Goal: Transaction & Acquisition: Purchase product/service

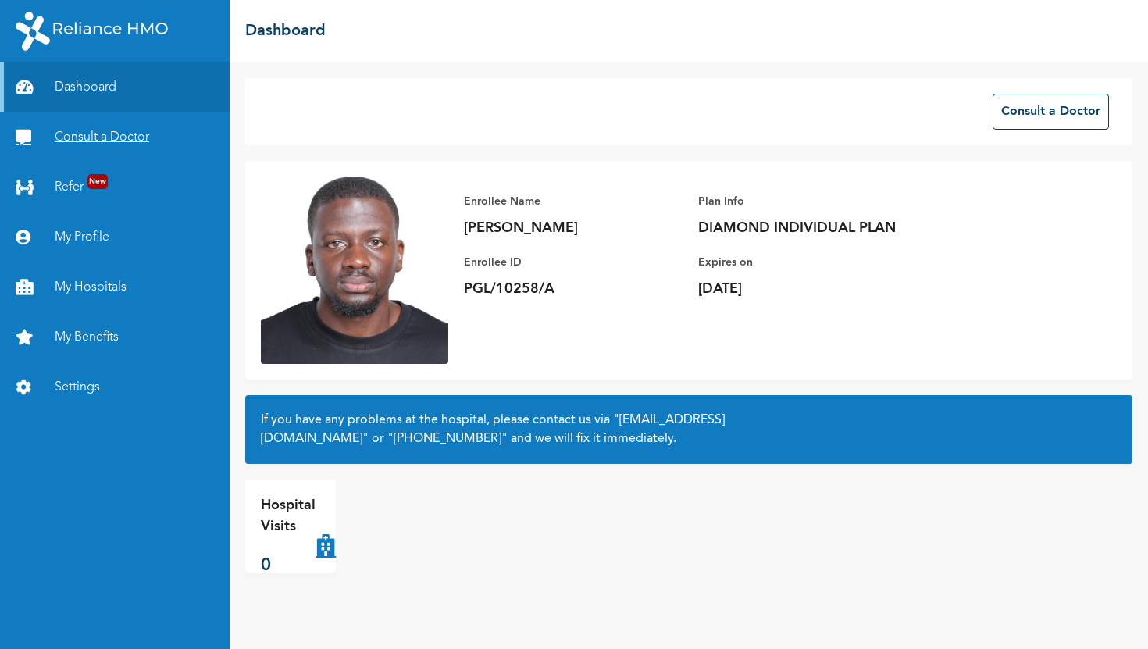
click at [53, 136] on link "Consult a Doctor" at bounding box center [115, 137] width 230 height 50
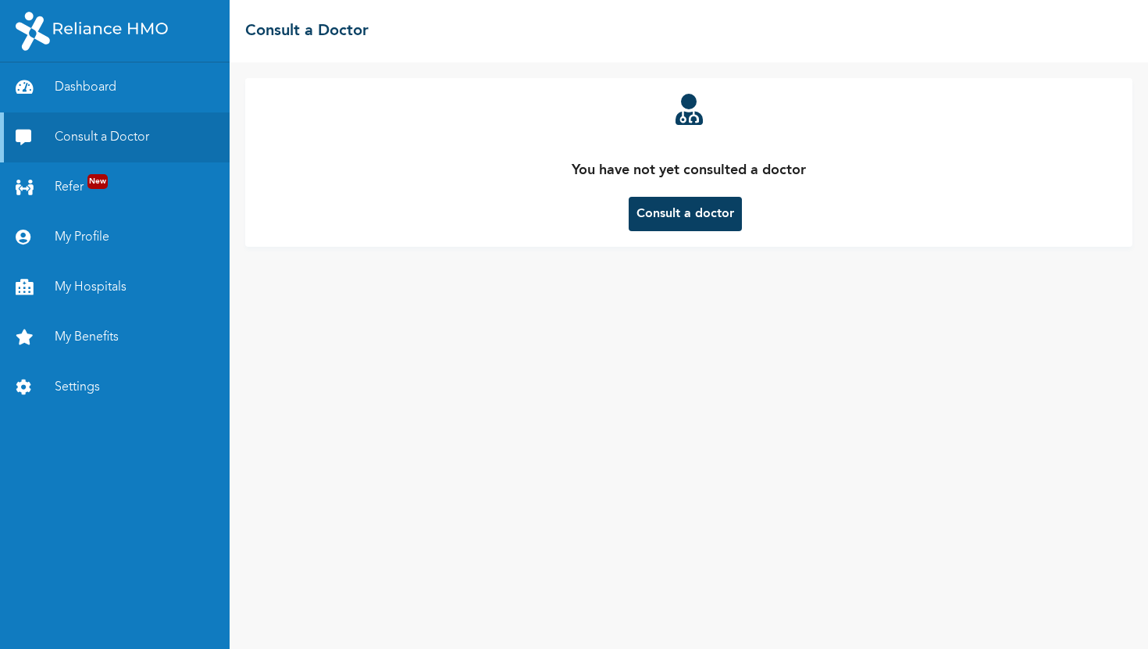
click at [652, 209] on button "Consult a doctor" at bounding box center [685, 214] width 113 height 34
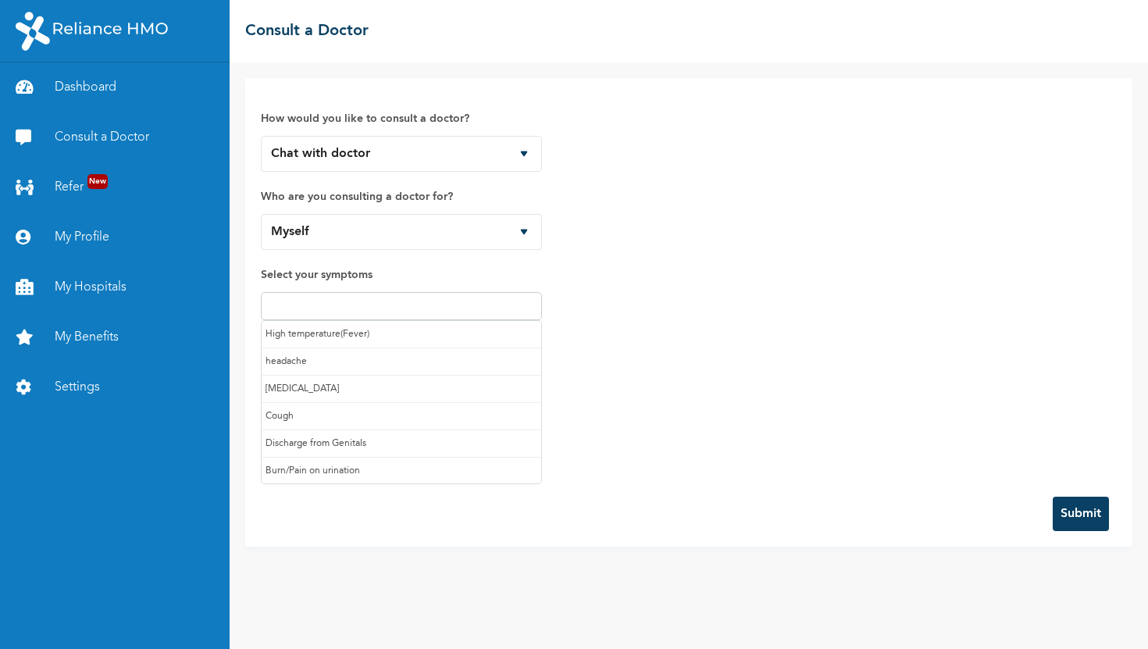
click at [365, 297] on input "text" at bounding box center [401, 306] width 272 height 19
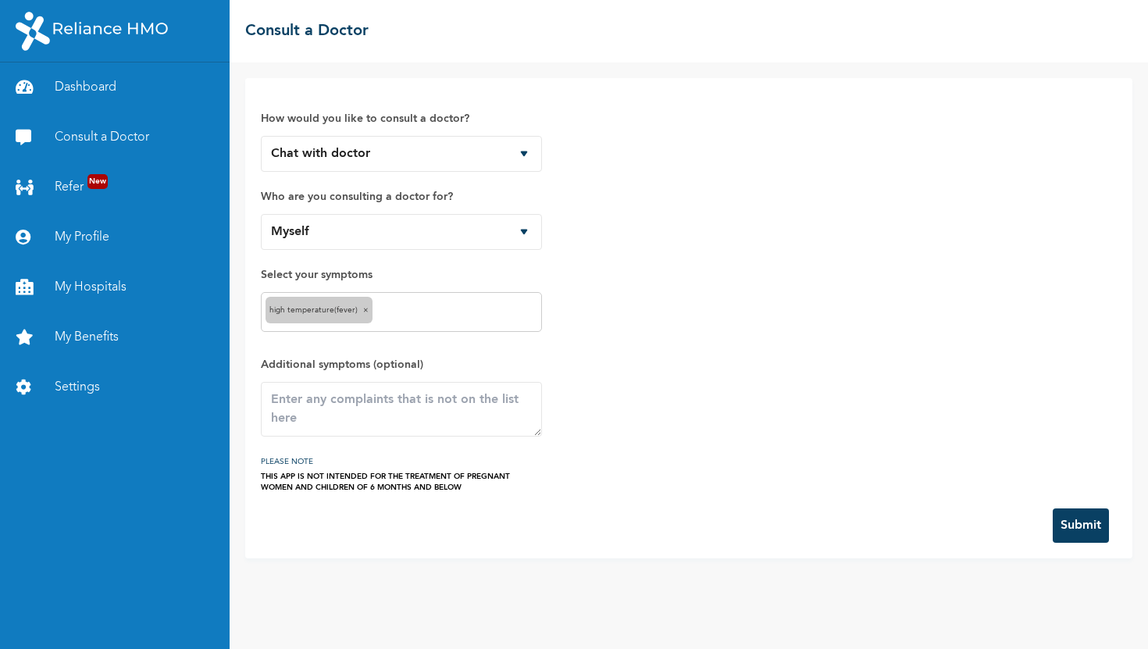
click at [456, 324] on div "High temperature(Fever) ×" at bounding box center [401, 312] width 281 height 40
click at [420, 315] on input "text" at bounding box center [456, 312] width 161 height 19
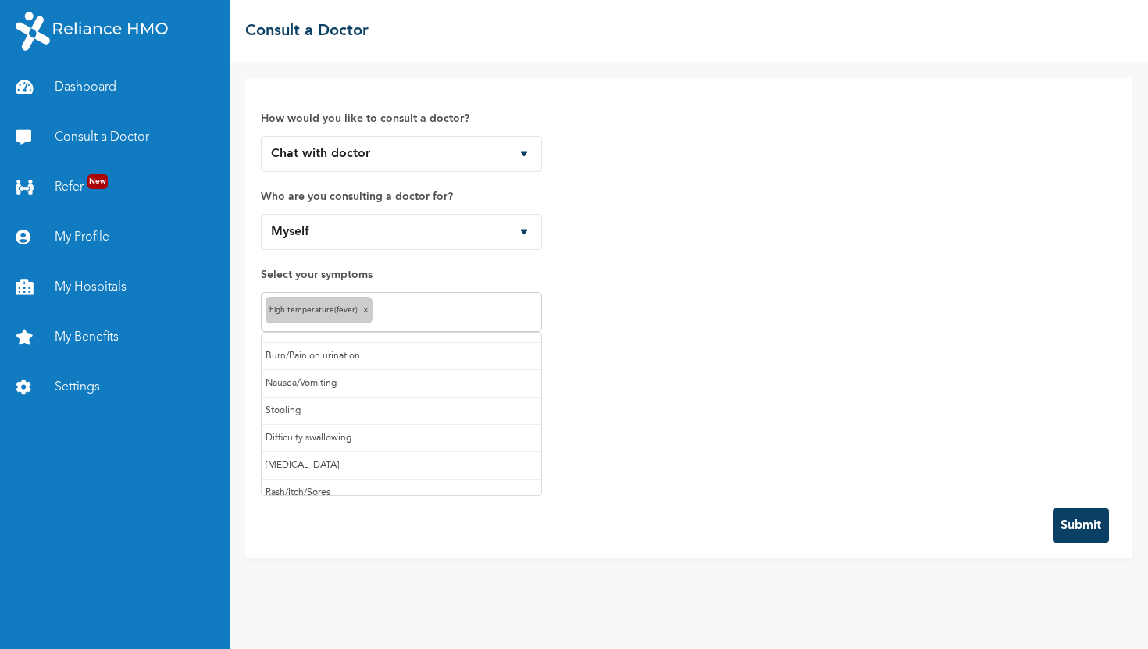
scroll to position [96, 0]
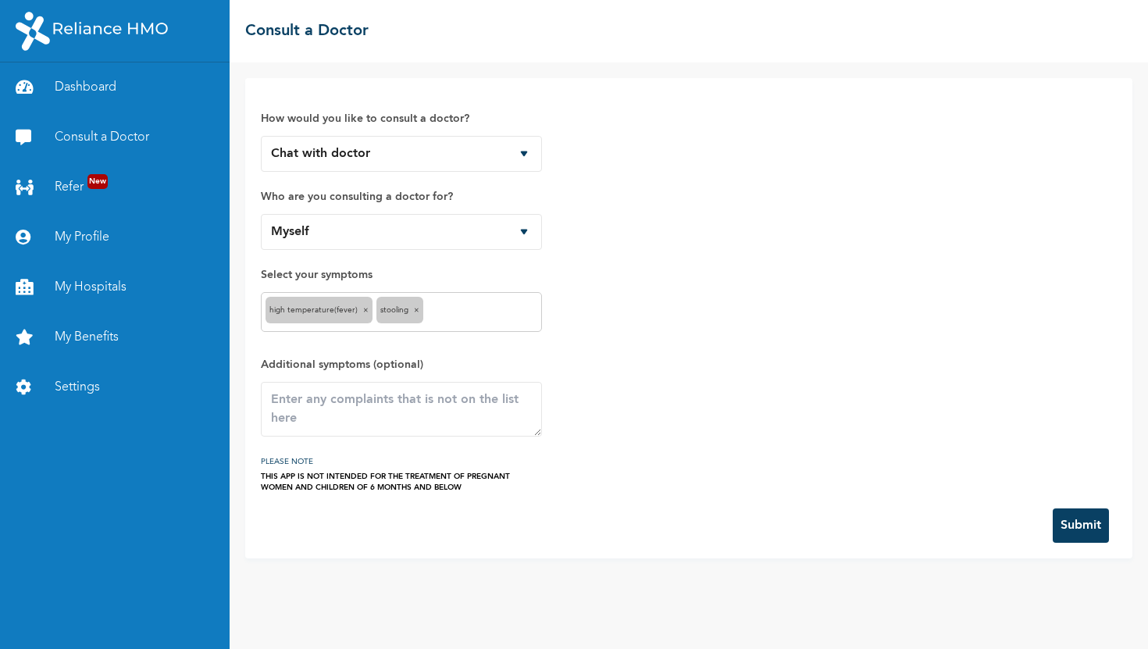
click at [468, 326] on div "High temperature(Fever) × Stooling ×" at bounding box center [401, 312] width 281 height 40
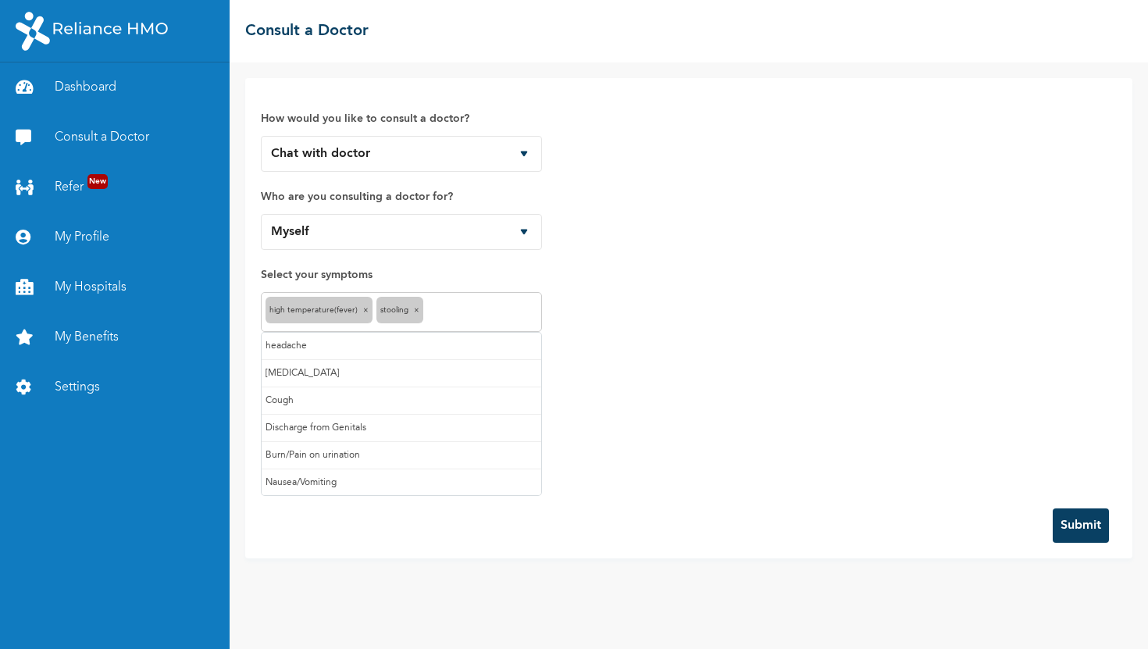
click at [465, 319] on input "text" at bounding box center [482, 312] width 110 height 19
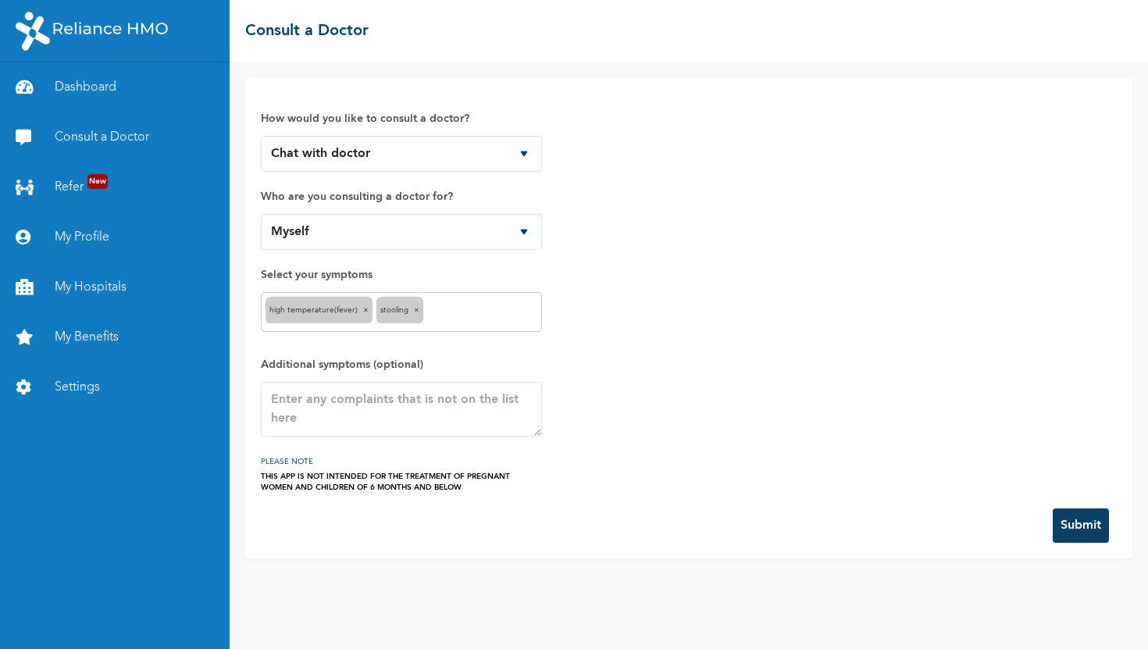
click at [802, 440] on div "How would you like to consult a doctor? Chat with doctor Phone Call Who are you…" at bounding box center [689, 293] width 856 height 399
click at [1053, 518] on button "Submit" at bounding box center [1081, 525] width 56 height 34
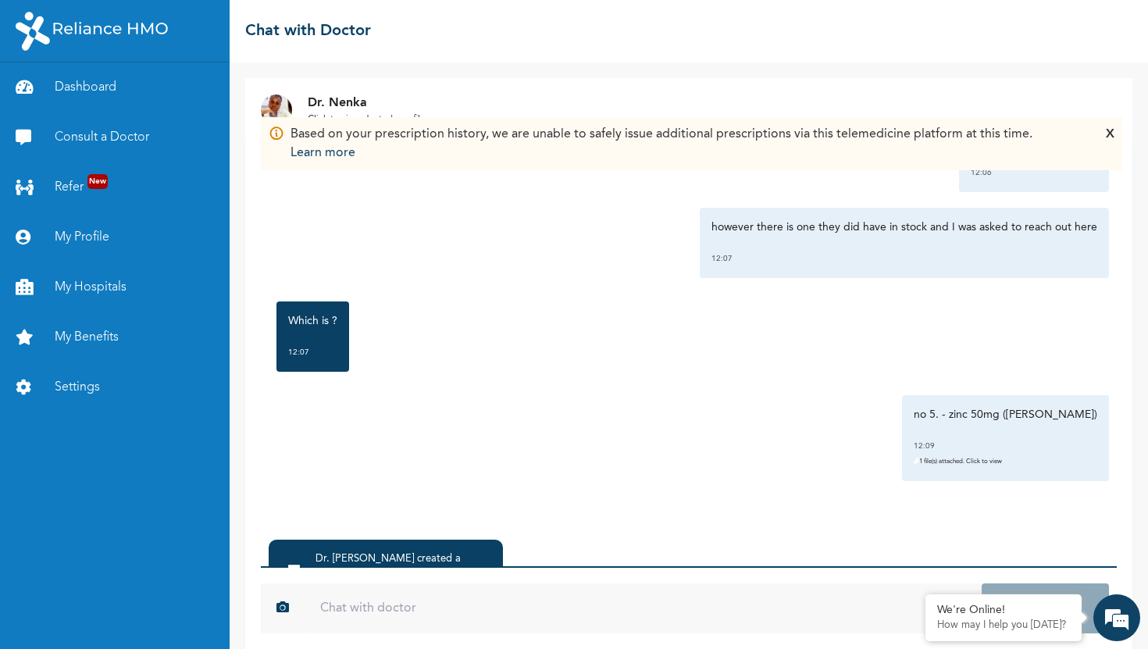
scroll to position [69, 0]
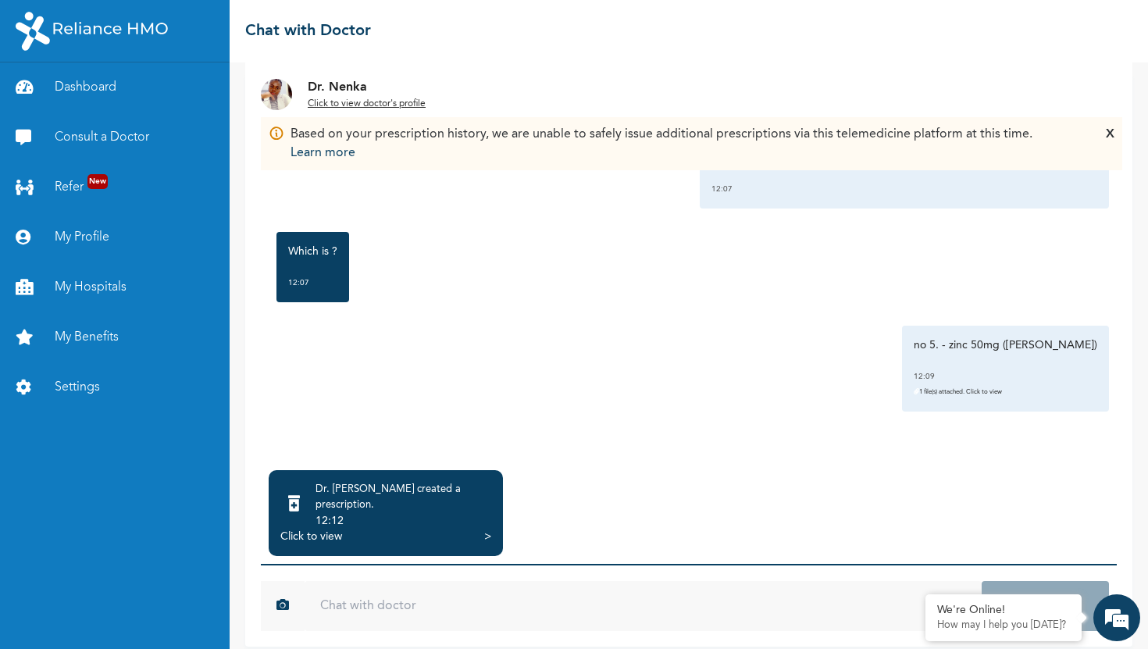
click at [486, 529] on div ">" at bounding box center [487, 537] width 7 height 16
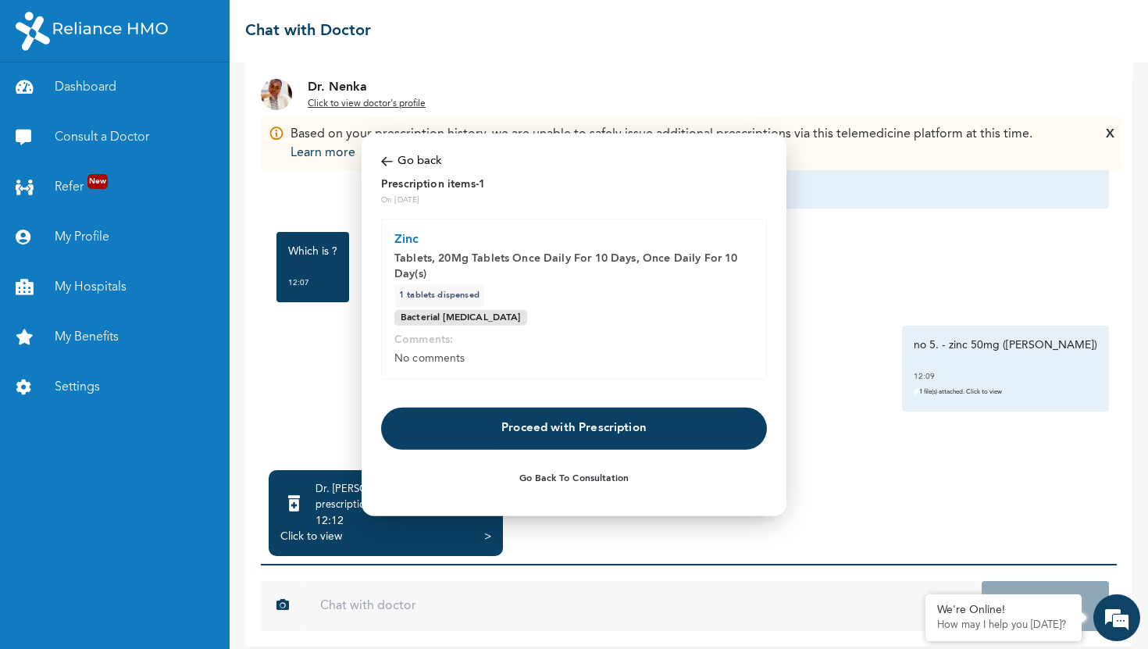
click at [598, 482] on button "Go Back to Consultation" at bounding box center [574, 479] width 386 height 36
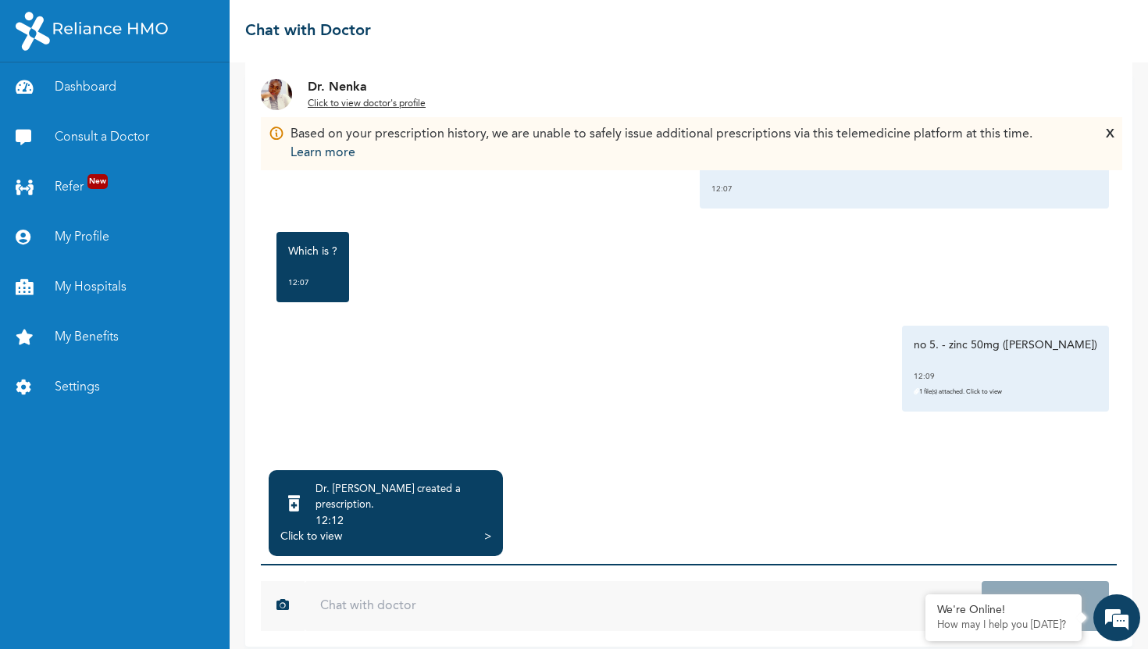
click at [434, 581] on input "text" at bounding box center [643, 606] width 677 height 50
type input "thank you"
click at [982, 581] on button "Send" at bounding box center [1045, 606] width 127 height 50
type input "50mg isn't available?"
click at [982, 581] on button "Send" at bounding box center [1045, 606] width 127 height 50
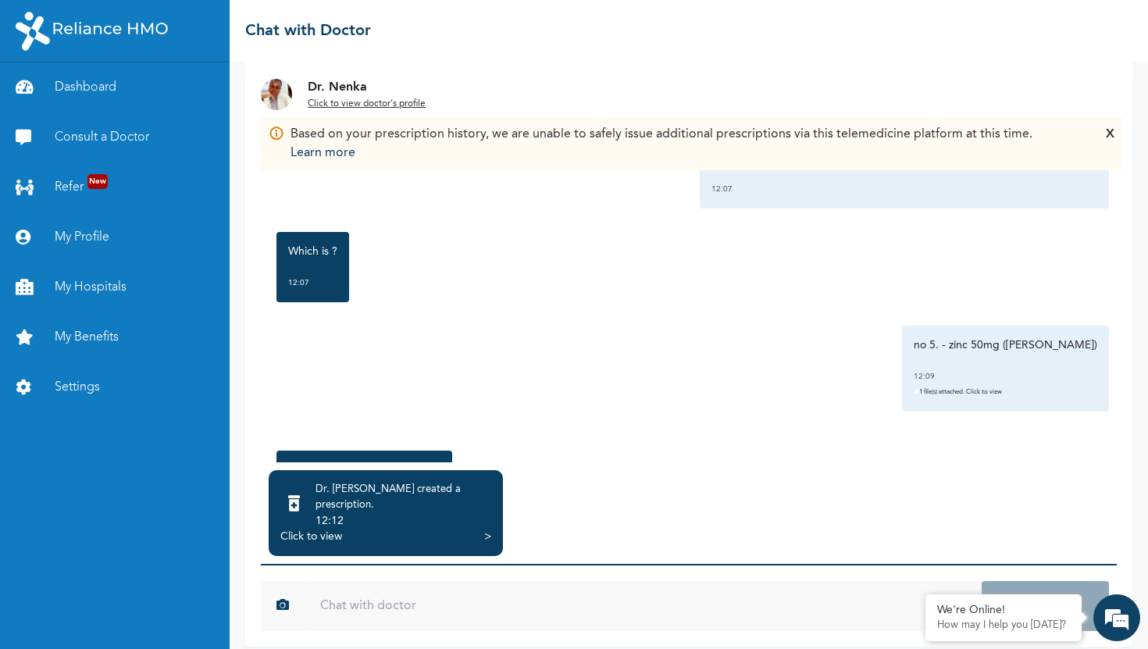
scroll to position [958, 0]
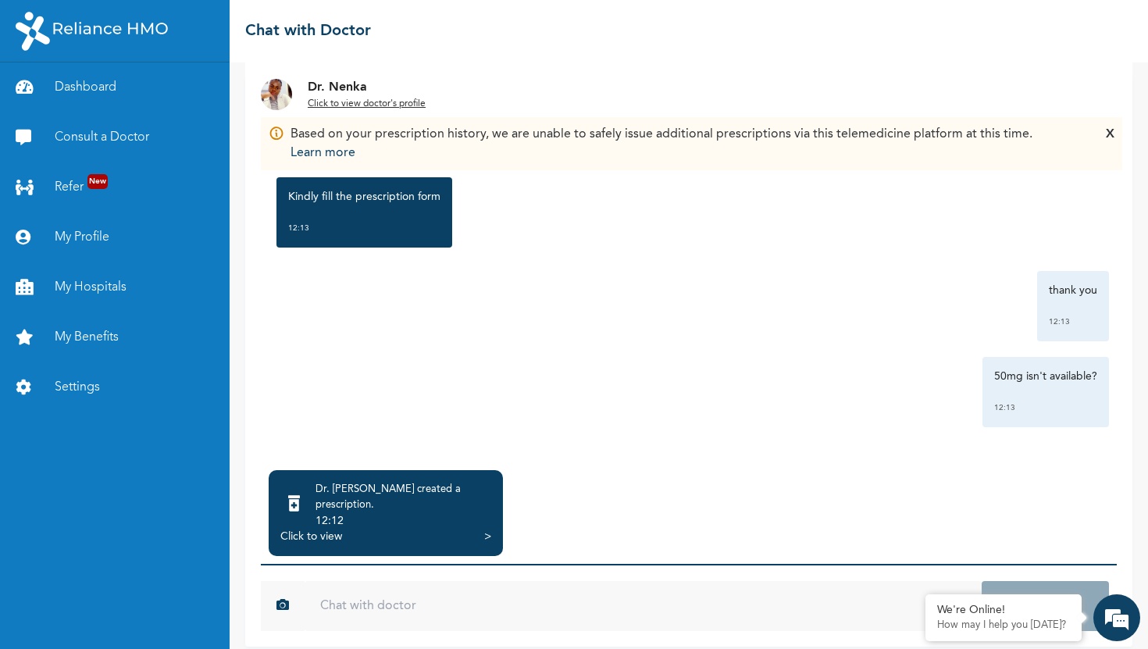
click at [409, 105] on u "Click to view doctor's profile" at bounding box center [367, 103] width 118 height 9
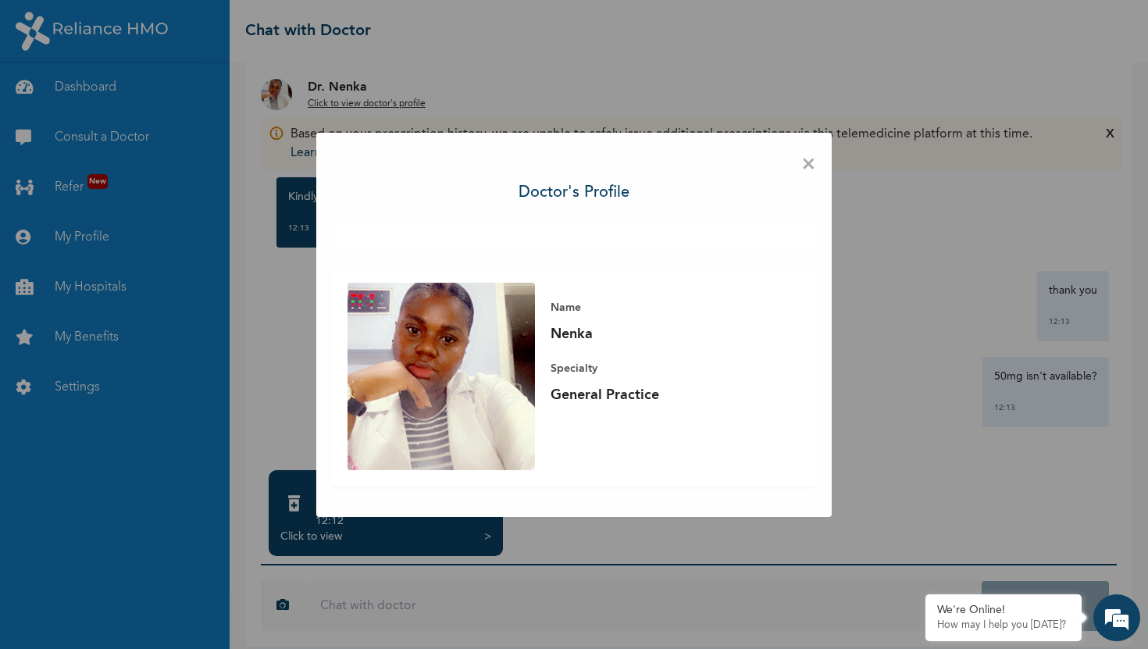
click at [805, 167] on span "×" at bounding box center [808, 164] width 15 height 33
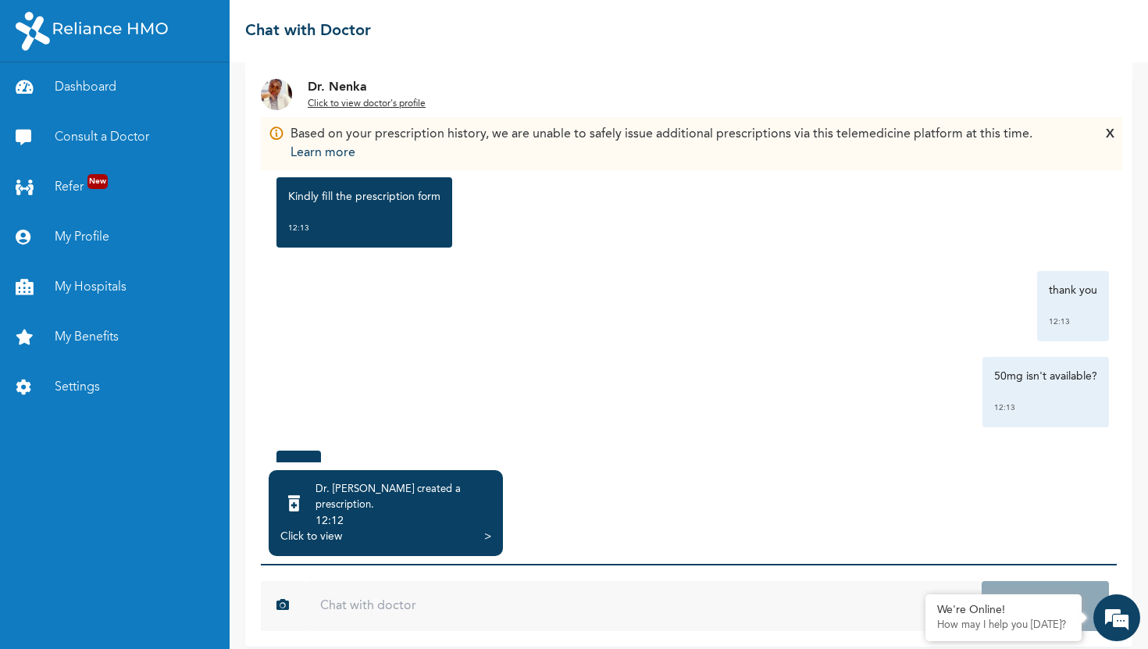
scroll to position [1060, 0]
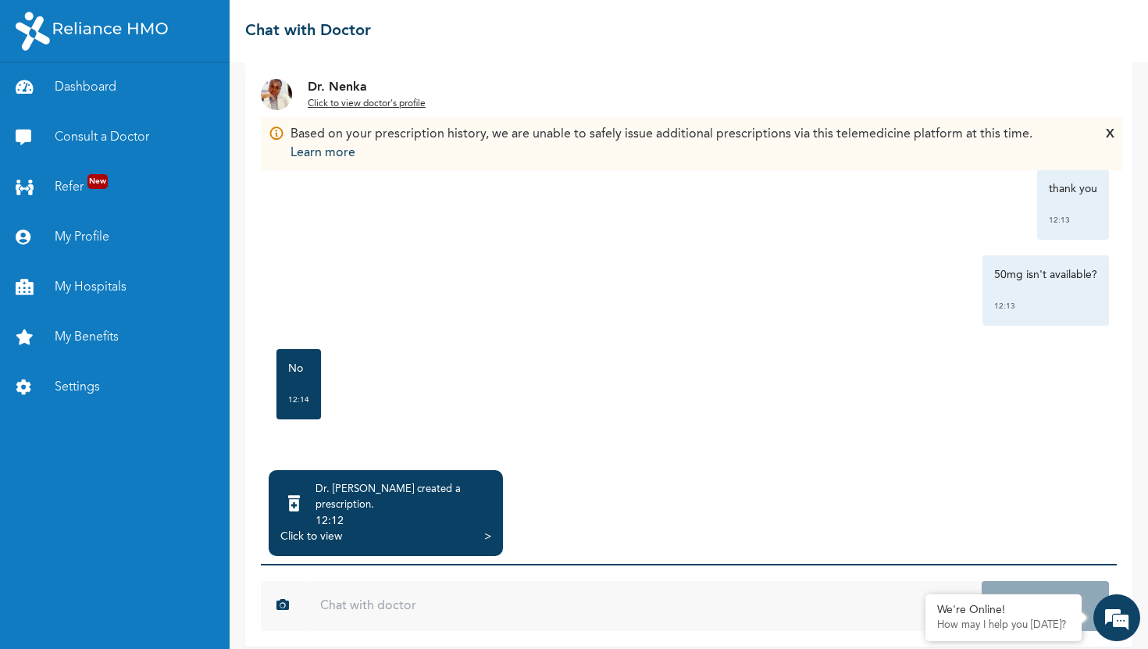
click at [494, 520] on div "Dr. [PERSON_NAME] created a prescription . 12:12 Click to view >" at bounding box center [386, 513] width 234 height 86
click at [481, 529] on div "Click to view >" at bounding box center [385, 537] width 211 height 16
click at [484, 529] on div ">" at bounding box center [487, 537] width 7 height 16
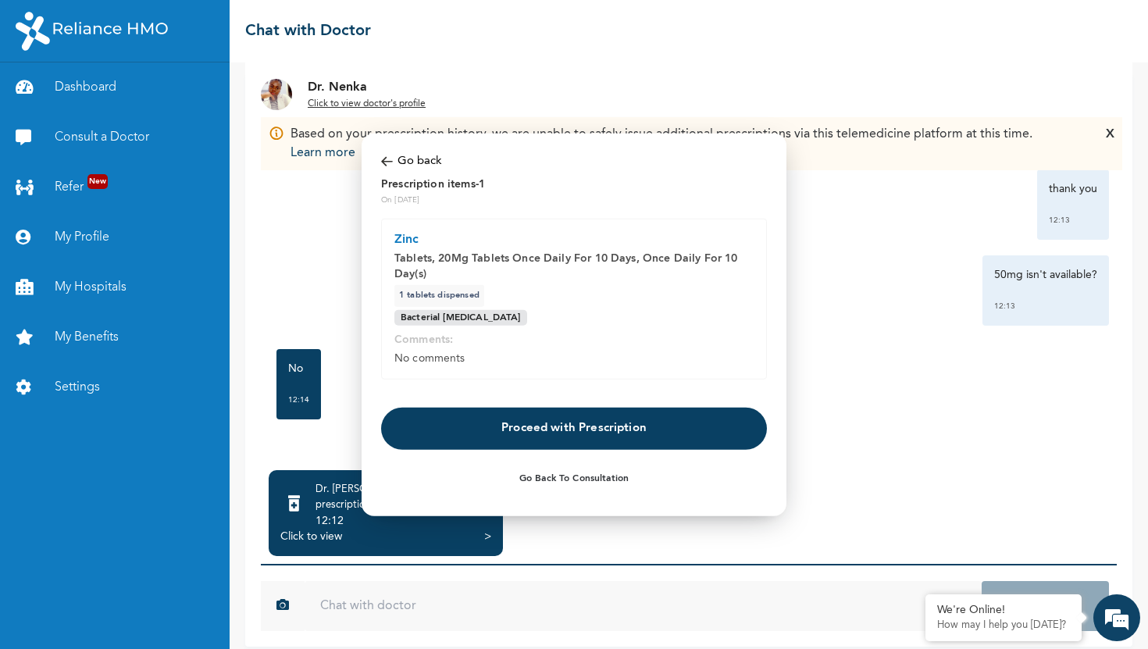
click at [476, 424] on button "Proceed with Prescription" at bounding box center [574, 429] width 386 height 42
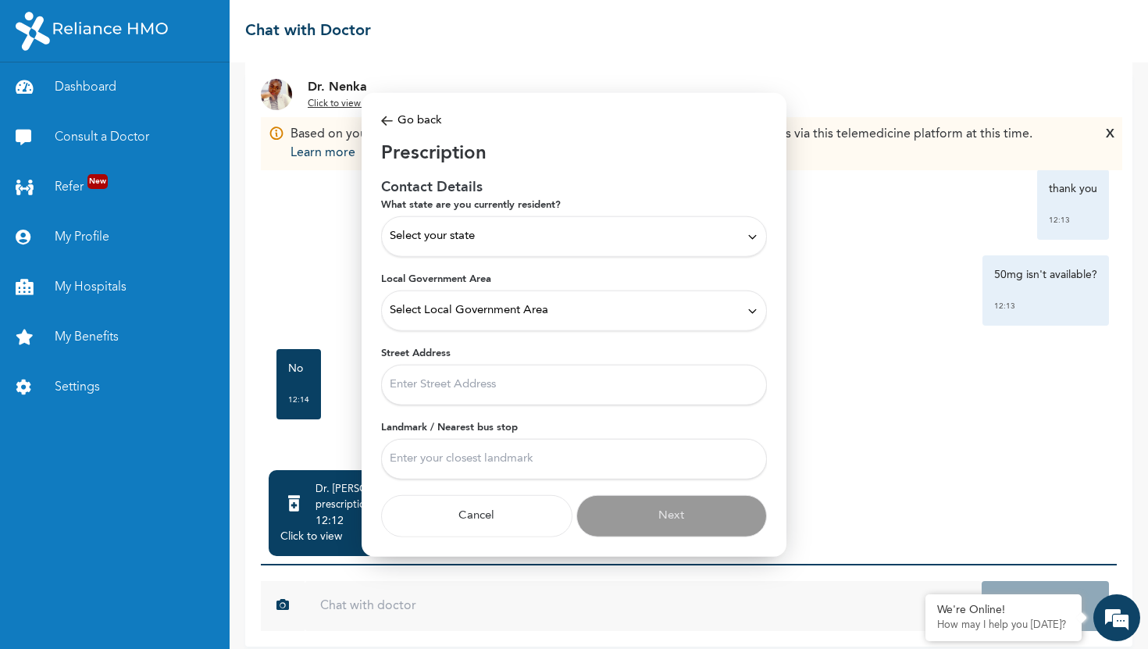
click at [453, 237] on span "Select your state" at bounding box center [432, 236] width 85 height 17
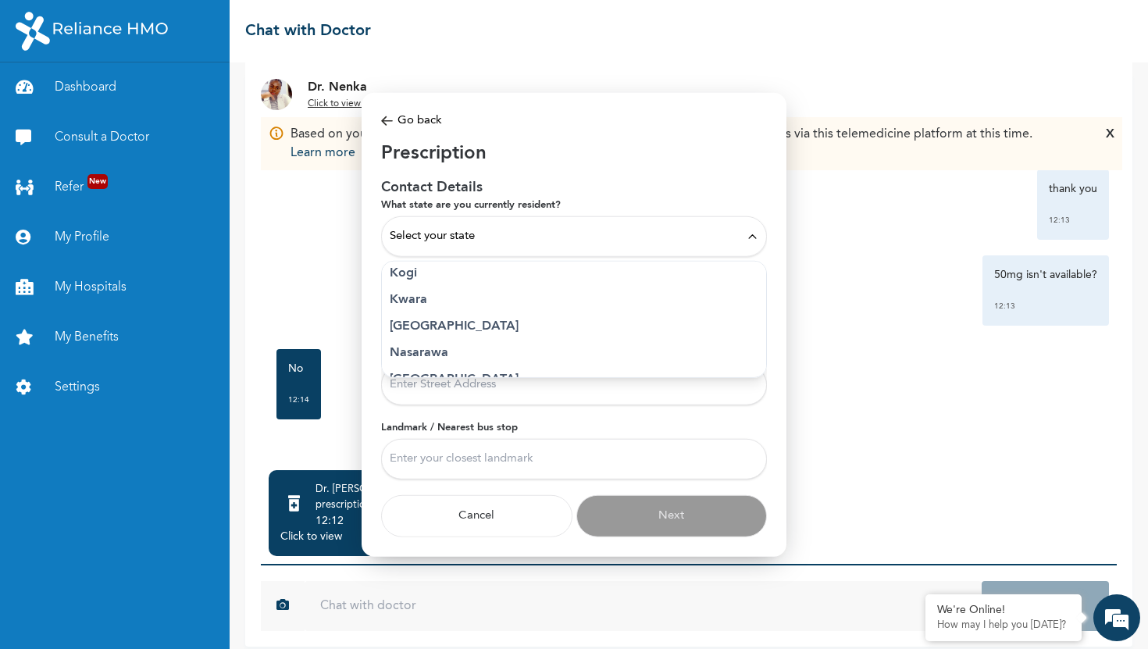
scroll to position [601, 0]
click at [416, 318] on p "[GEOGRAPHIC_DATA]" at bounding box center [574, 318] width 369 height 19
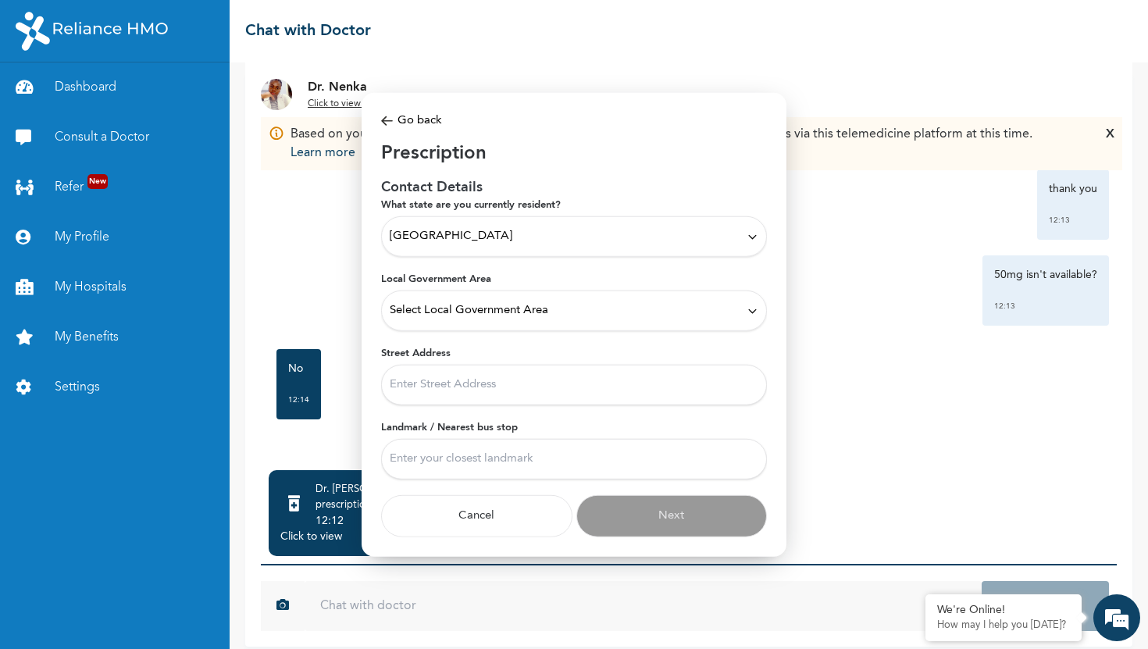
click at [416, 318] on span "Select Local Government Area" at bounding box center [469, 310] width 159 height 17
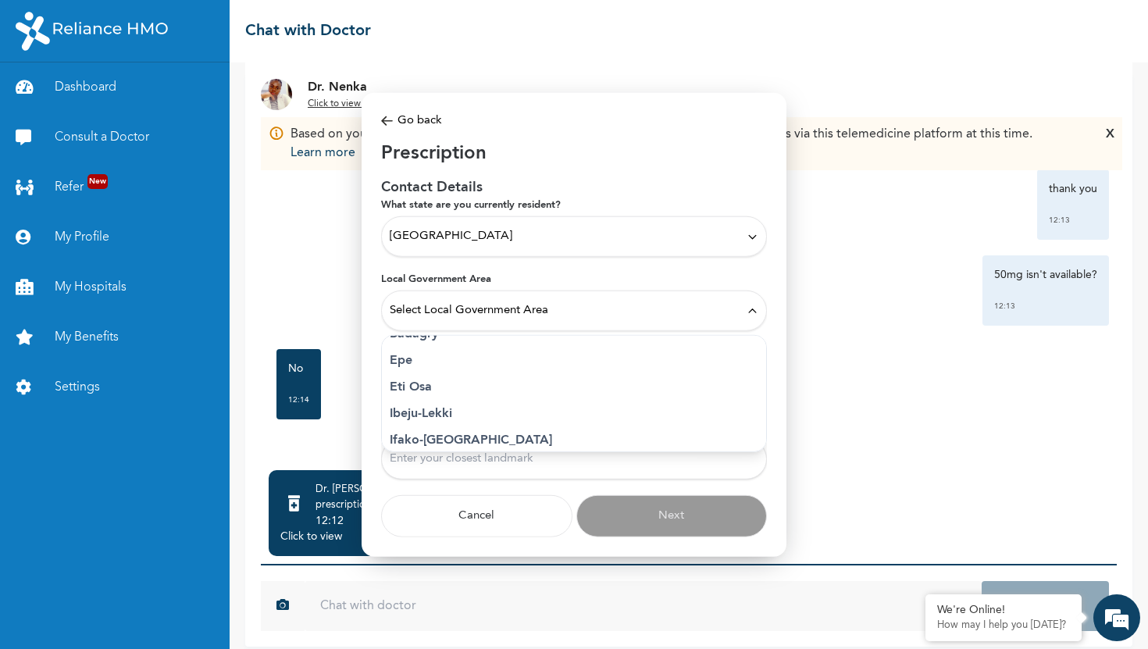
scroll to position [118, 0]
click at [421, 419] on p "Eti Osa" at bounding box center [574, 424] width 369 height 19
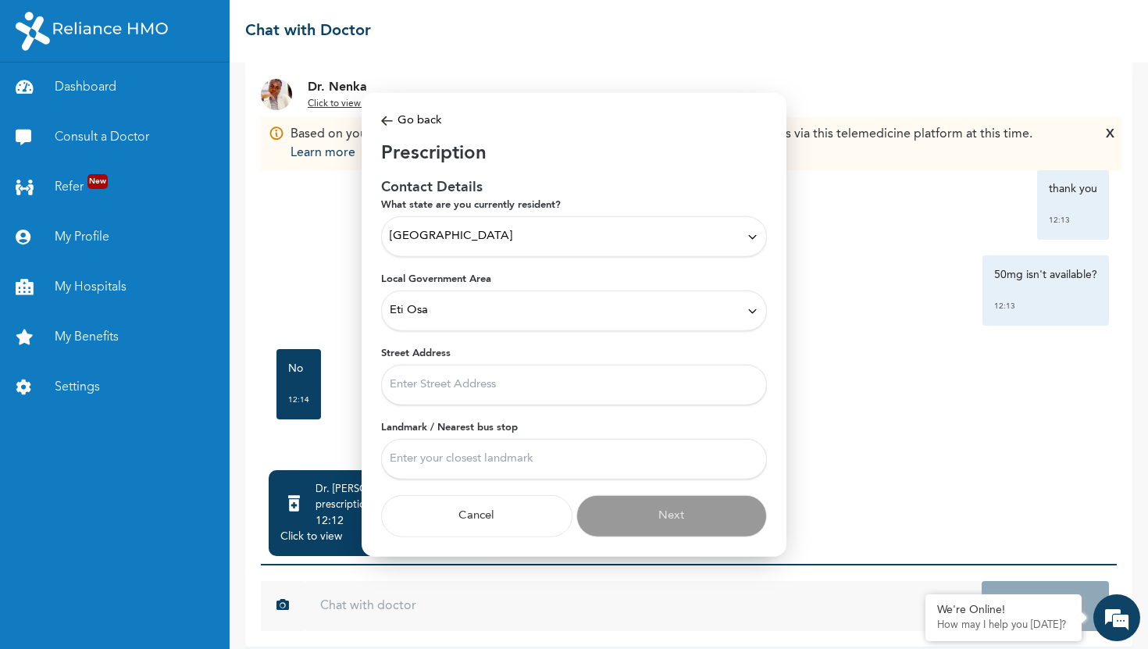
click at [431, 387] on input "Street Address" at bounding box center [574, 385] width 386 height 41
type input "29b Femi Okunu Estate Phase 1, [GEOGRAPHIC_DATA]"
click at [408, 429] on label "Landmark / Nearest bus stop" at bounding box center [574, 428] width 386 height 14
click at [408, 439] on input "Landmark / Nearest bus stop" at bounding box center [574, 459] width 386 height 41
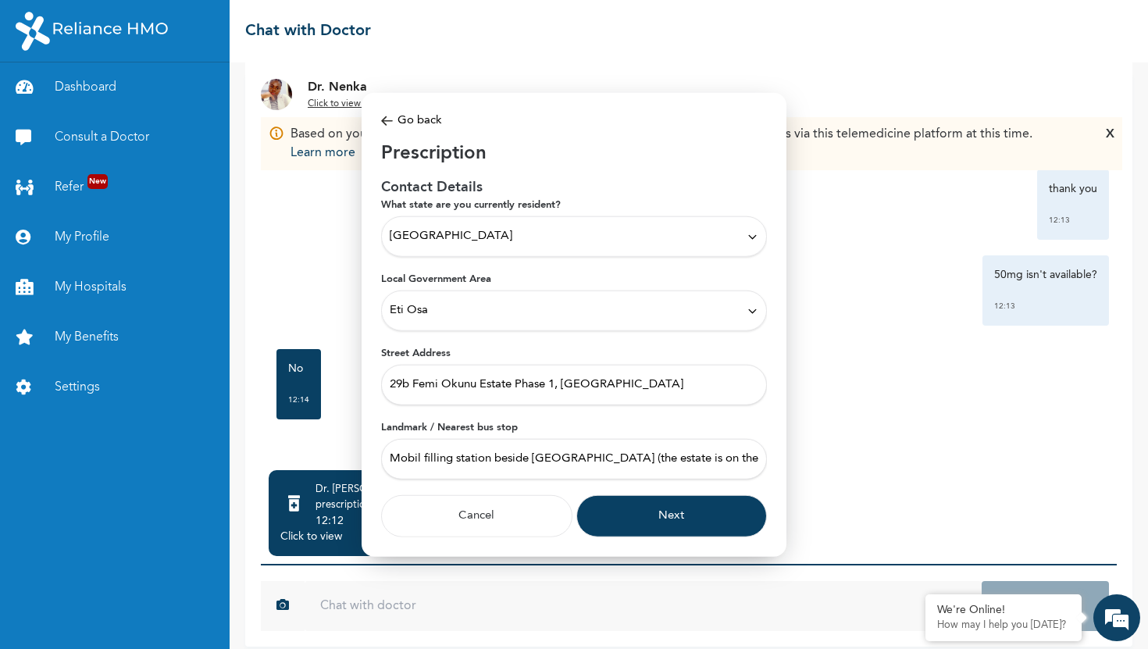
type input "Mobil filling station beside [GEOGRAPHIC_DATA] (the estate is on the express)"
click at [663, 513] on button "Next" at bounding box center [671, 516] width 191 height 42
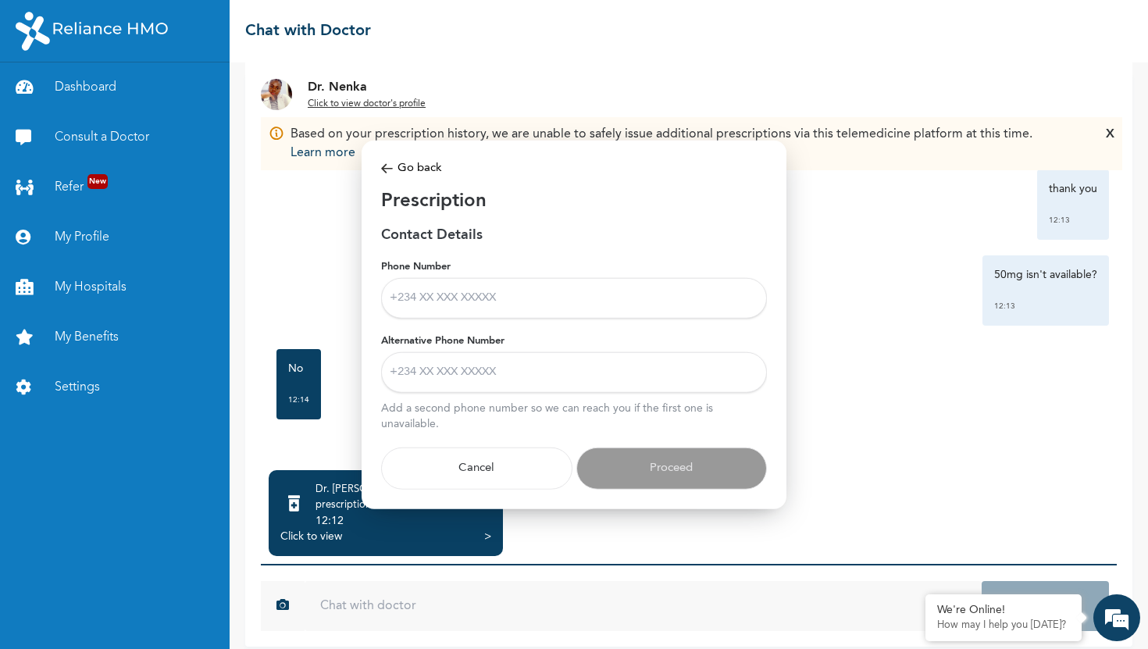
click at [416, 285] on input "Phone Number" at bounding box center [574, 298] width 386 height 41
type input "09085689723"
click at [497, 369] on input "Alternative Phone Number" at bounding box center [574, 372] width 386 height 41
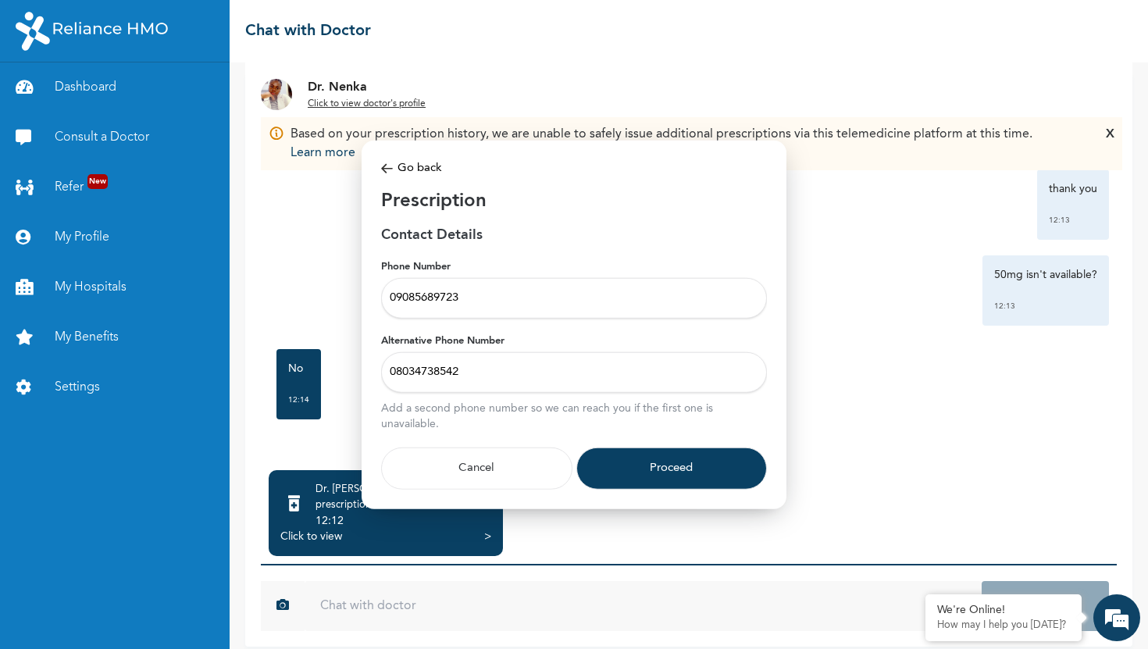
type input "08034738542"
click at [625, 447] on button "Proceed" at bounding box center [671, 468] width 191 height 42
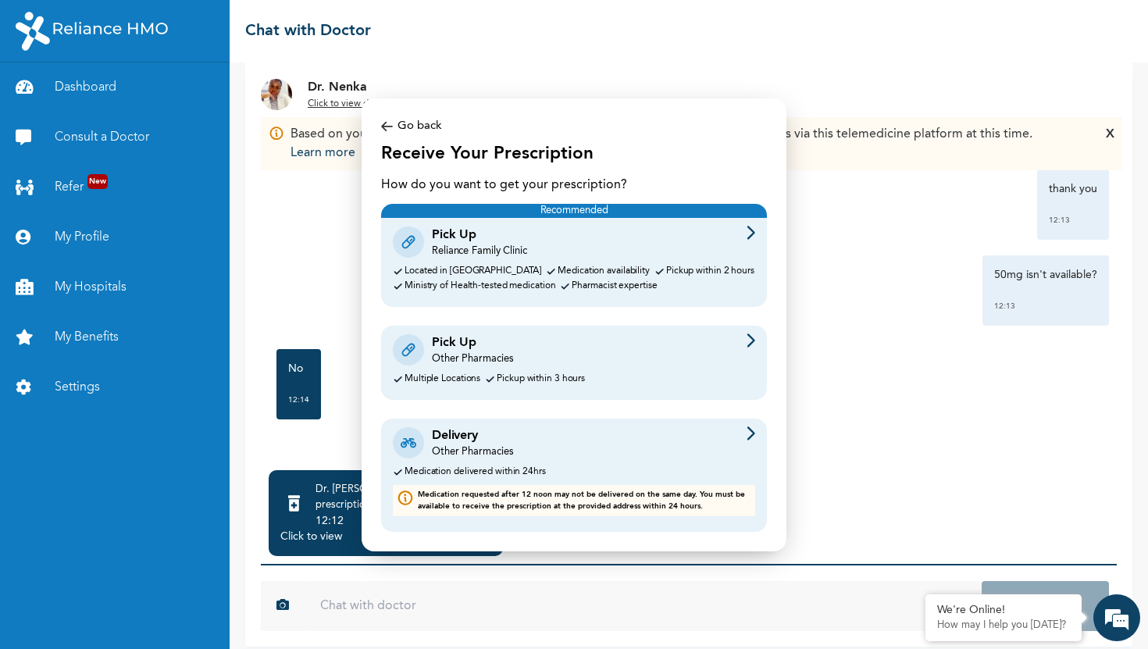
click at [750, 344] on img at bounding box center [750, 340] width 9 height 14
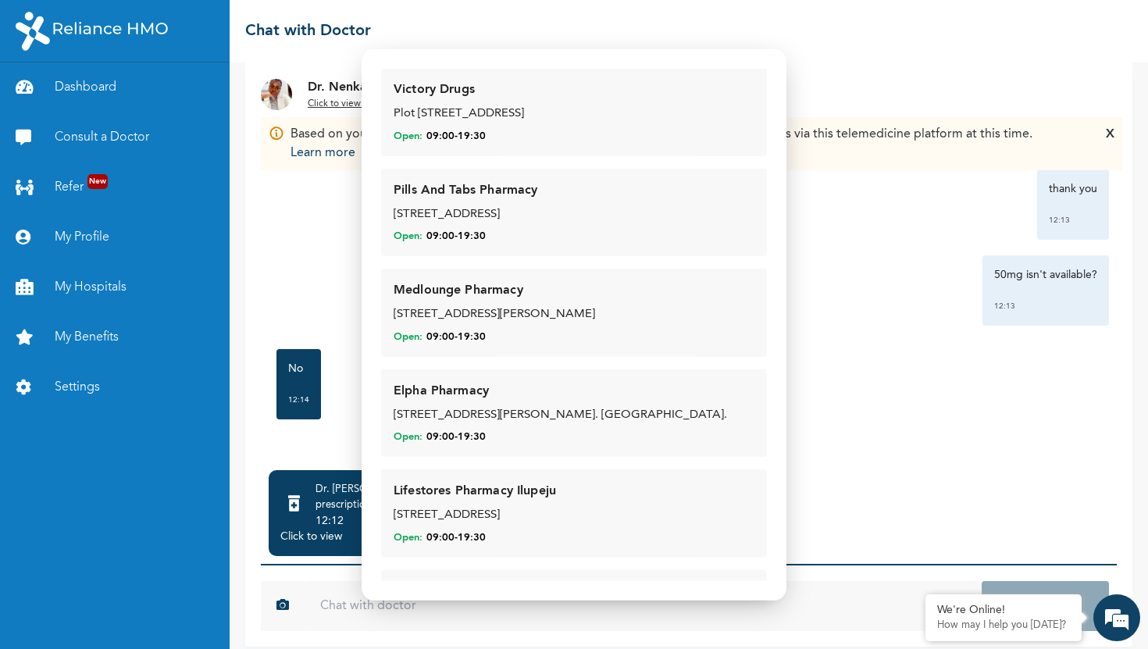
scroll to position [0, 0]
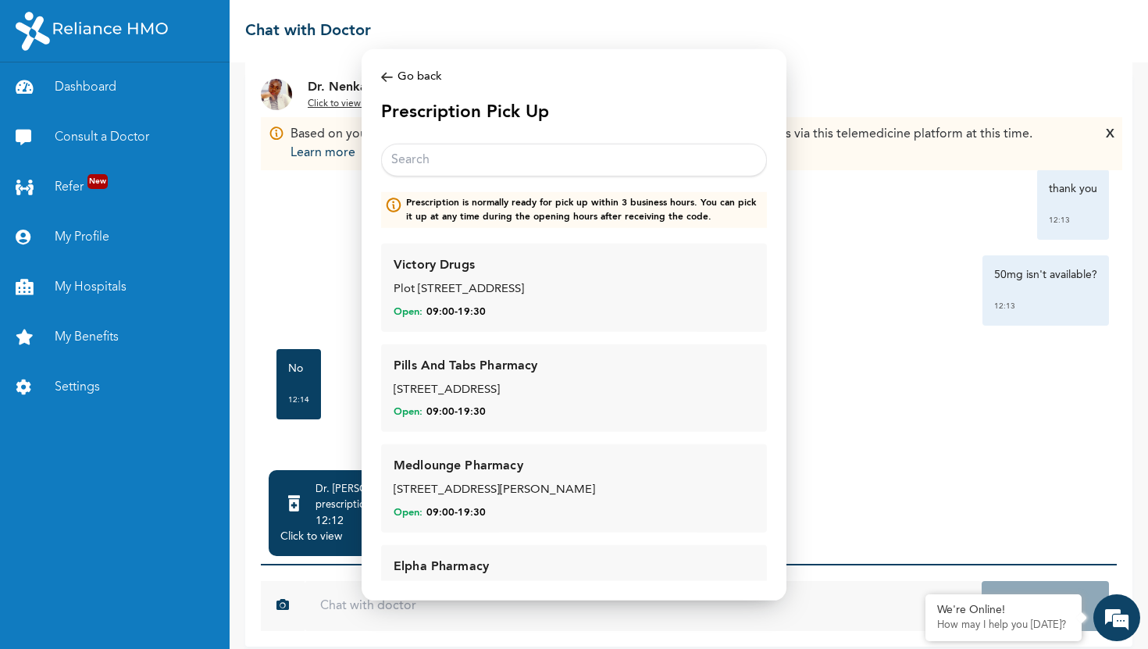
click at [389, 77] on img at bounding box center [387, 77] width 12 height 18
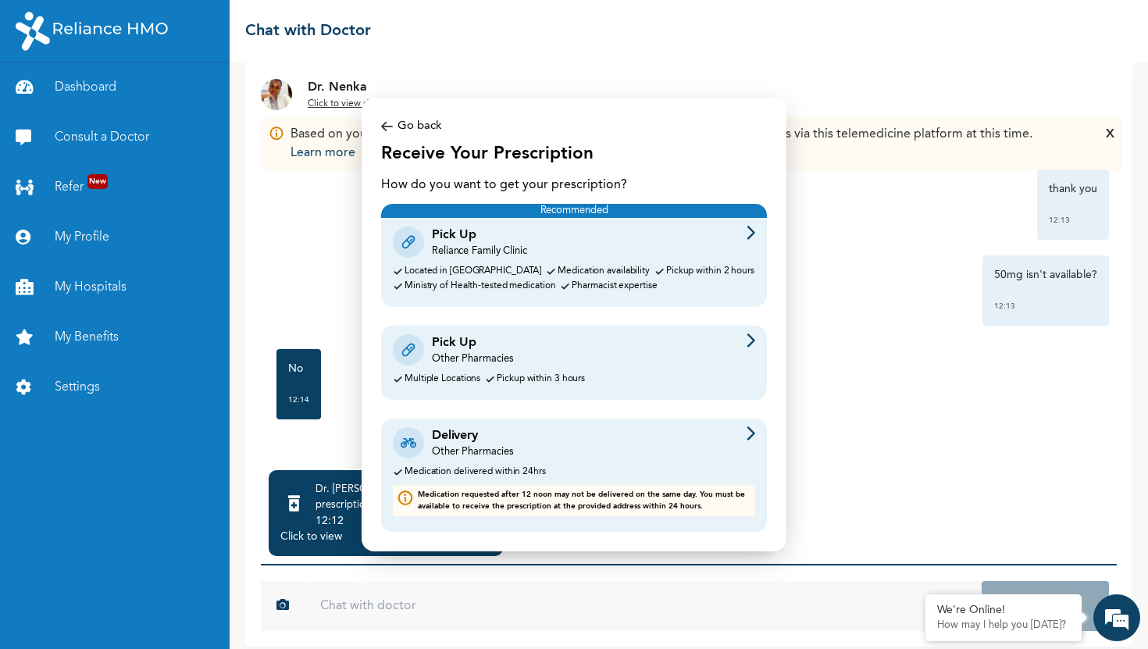
click at [708, 441] on div "Delivery Other Pharmacies" at bounding box center [574, 442] width 362 height 33
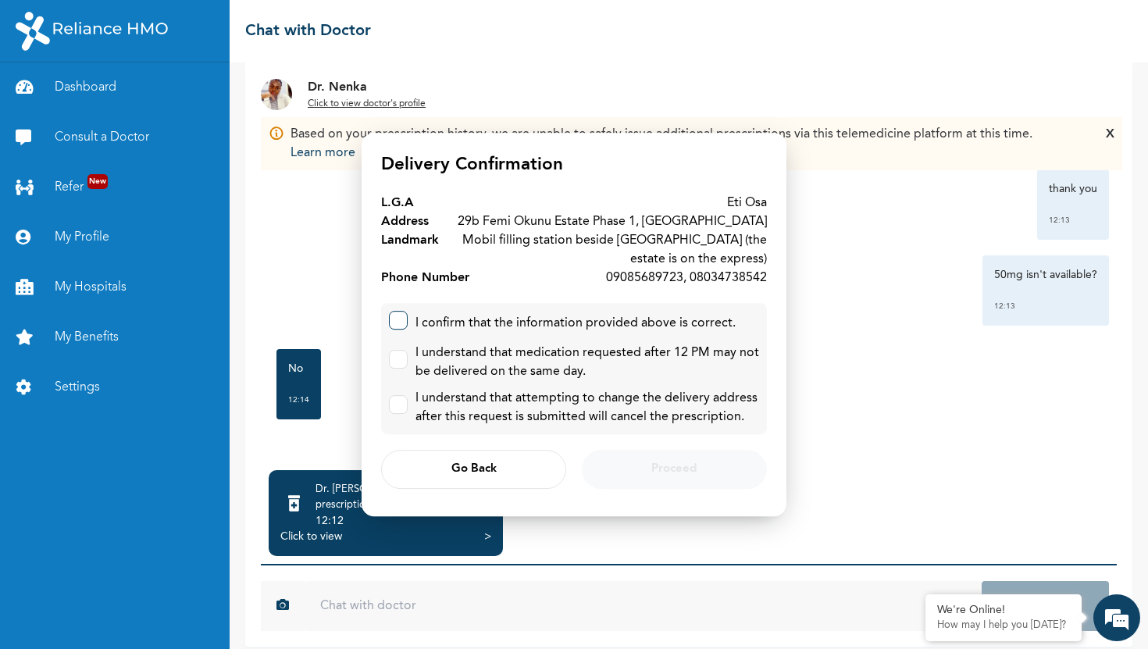
click at [392, 313] on input "checkbox" at bounding box center [395, 317] width 10 height 10
checkbox input "true"
click at [402, 354] on label at bounding box center [398, 359] width 19 height 19
click at [400, 354] on input "checkbox" at bounding box center [395, 356] width 10 height 10
checkbox input "true"
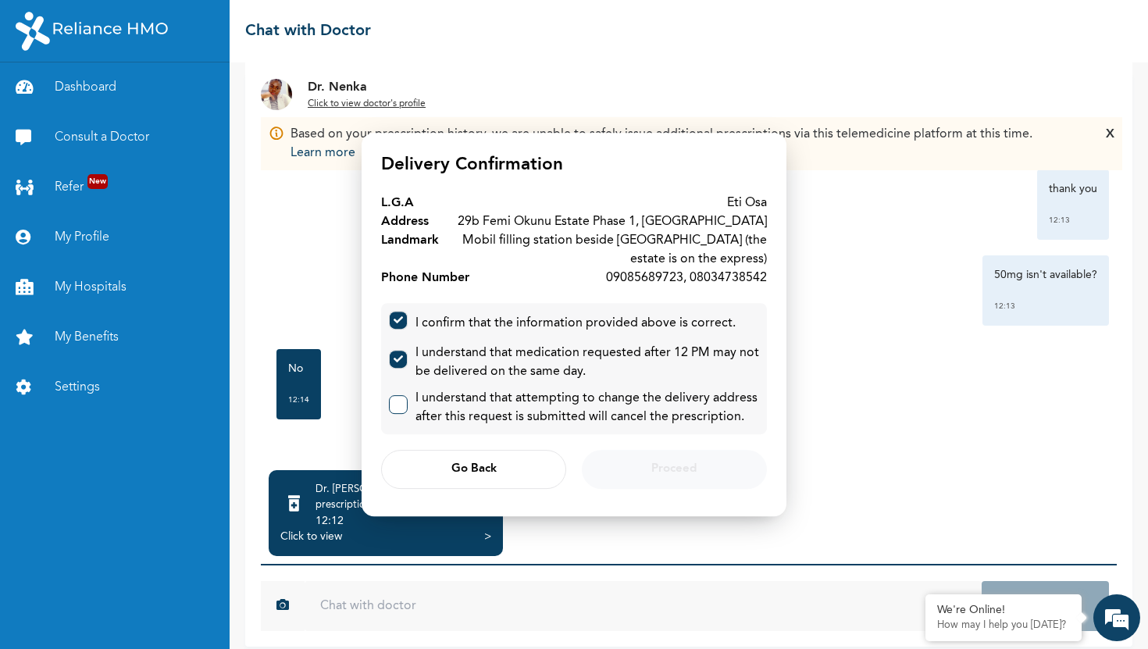
click at [404, 406] on label at bounding box center [398, 404] width 19 height 19
click at [400, 406] on input "checkbox" at bounding box center [395, 401] width 10 height 10
checkbox input "true"
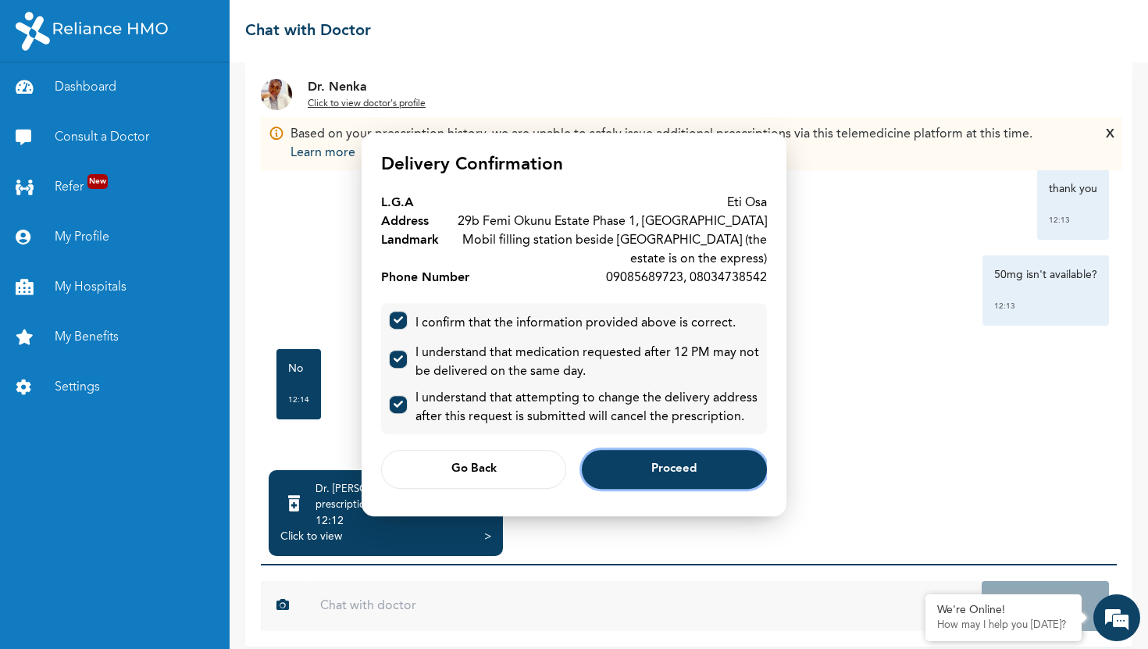
click at [700, 471] on button "Proceed" at bounding box center [674, 469] width 185 height 39
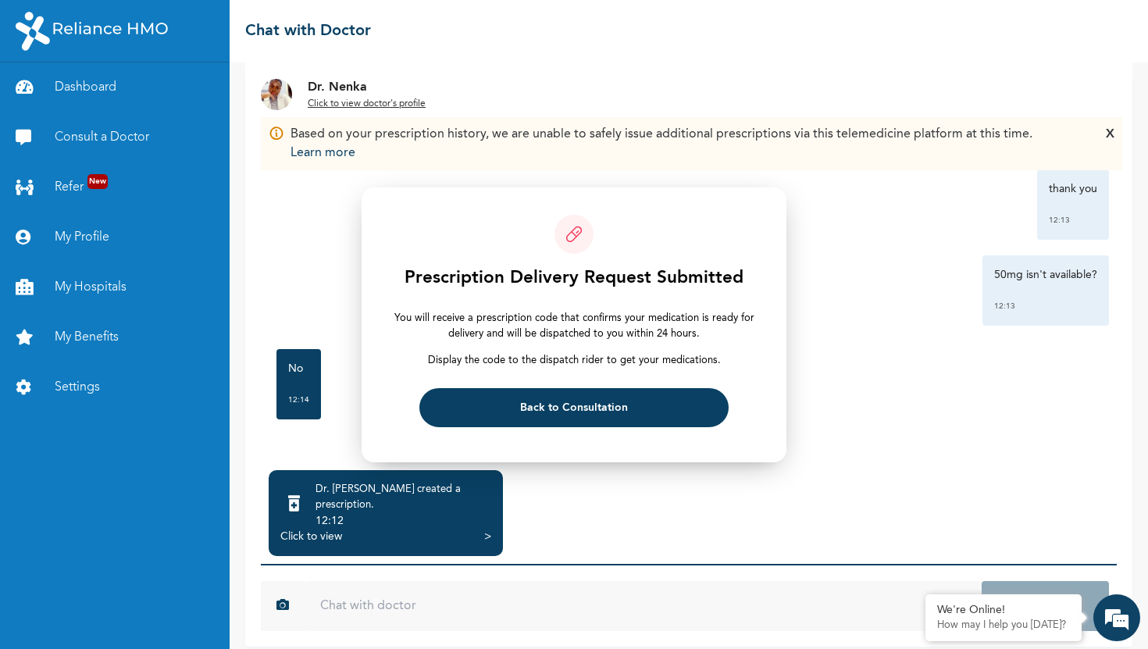
scroll to position [38, 0]
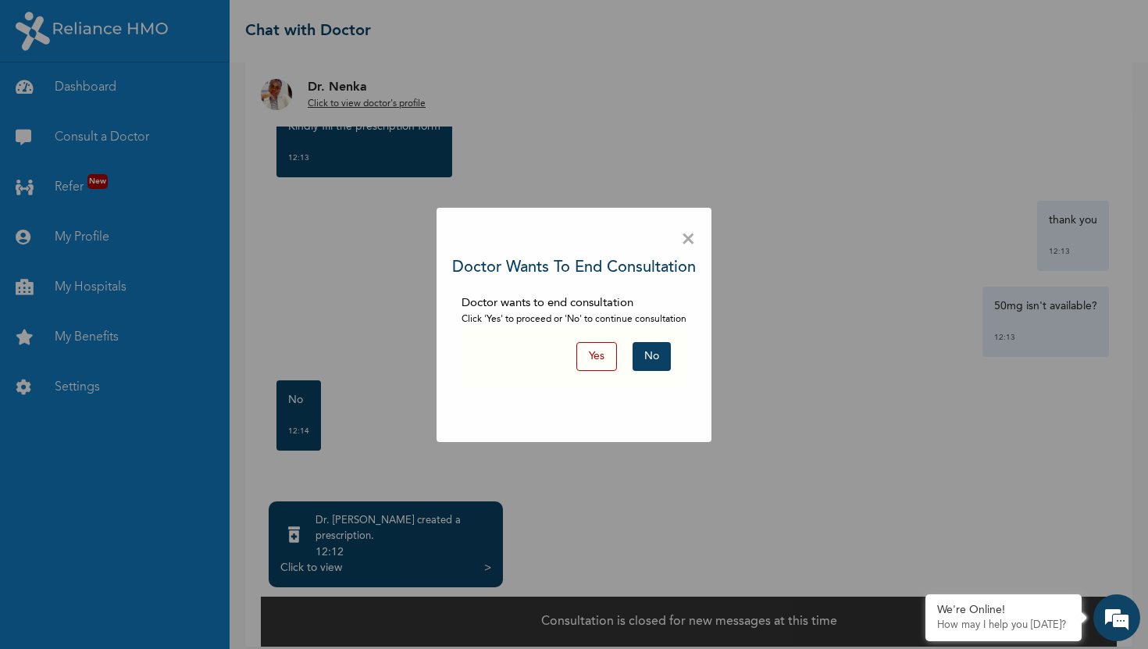
click at [605, 358] on button "Yes" at bounding box center [596, 356] width 41 height 29
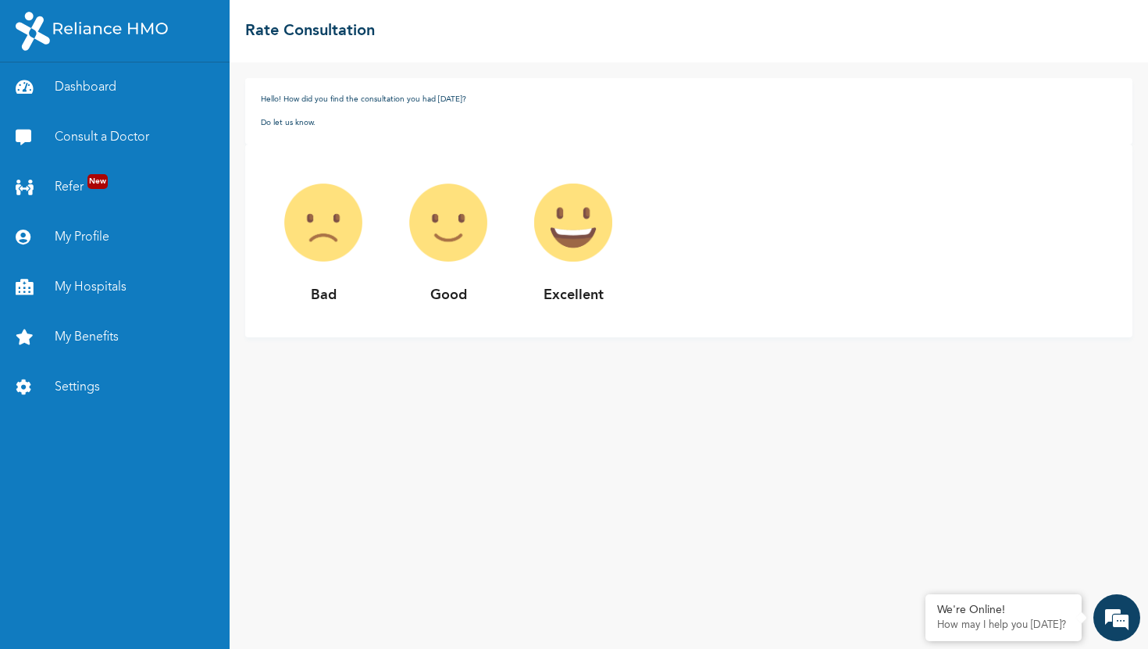
click at [438, 211] on img at bounding box center [448, 222] width 125 height 125
